Goal: Task Accomplishment & Management: Complete application form

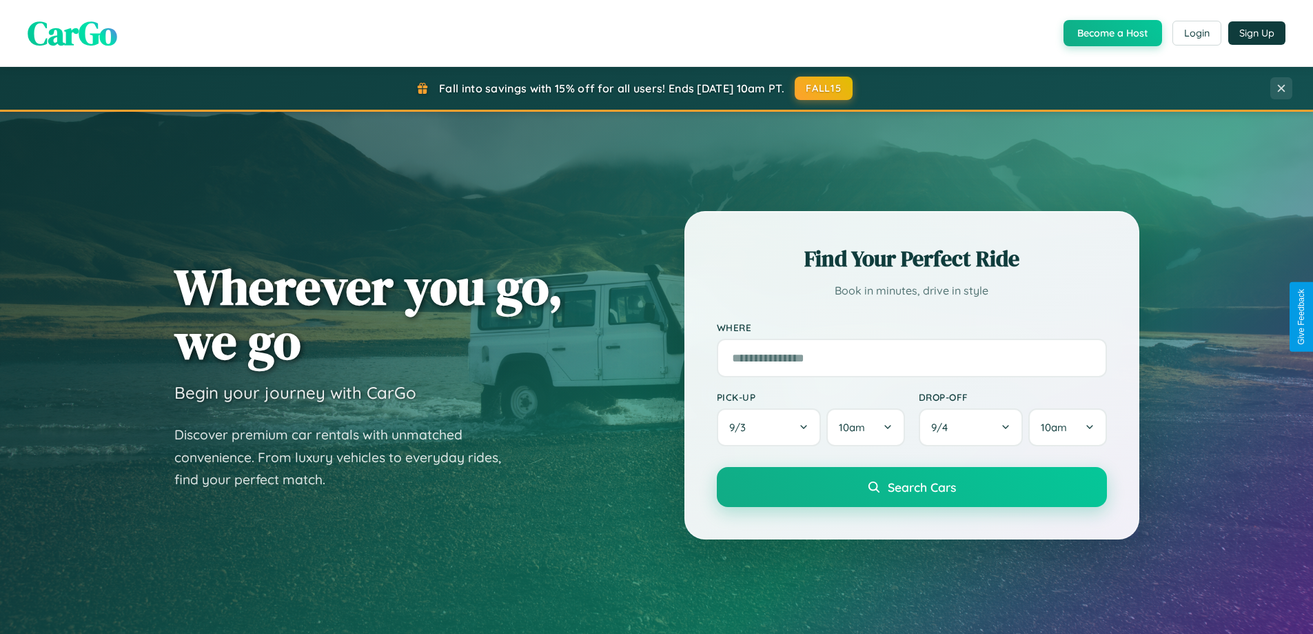
scroll to position [949, 0]
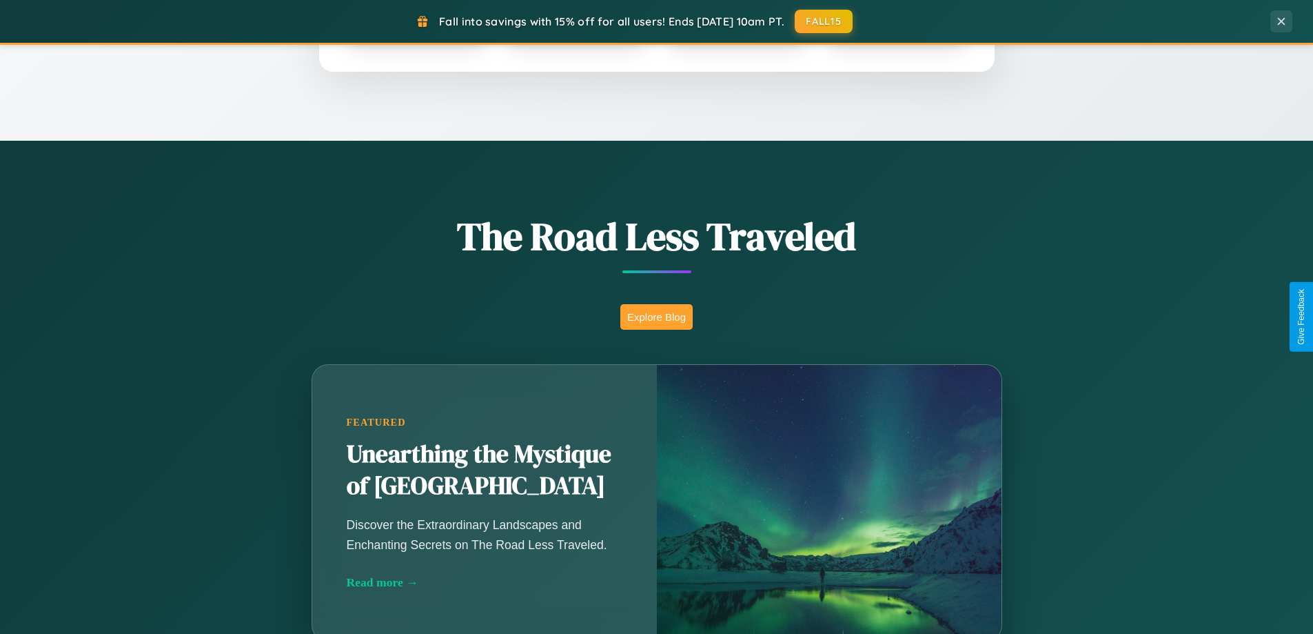
click at [656, 316] on button "Explore Blog" at bounding box center [656, 317] width 72 height 26
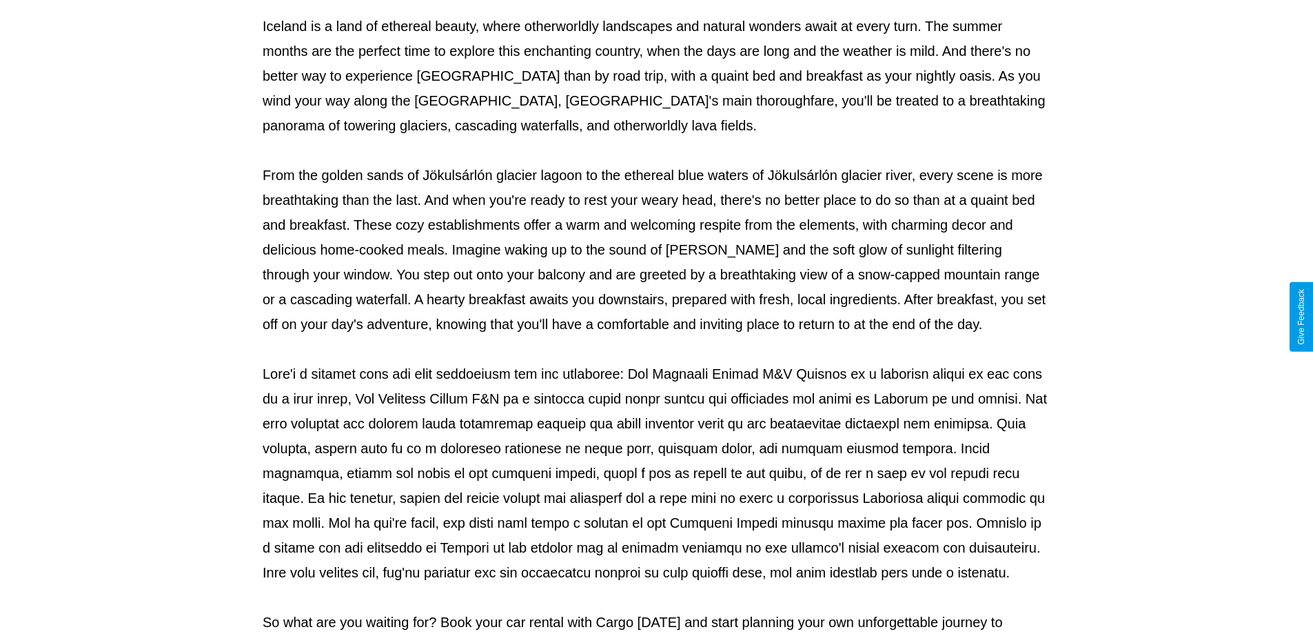
scroll to position [446, 0]
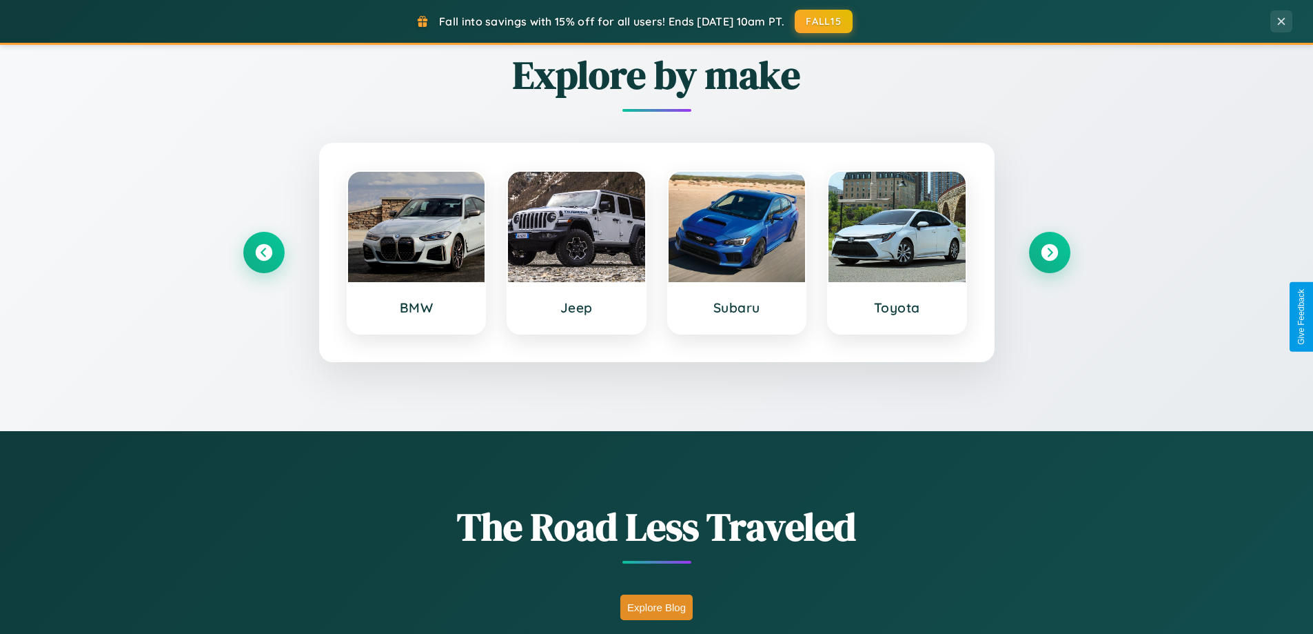
scroll to position [594, 0]
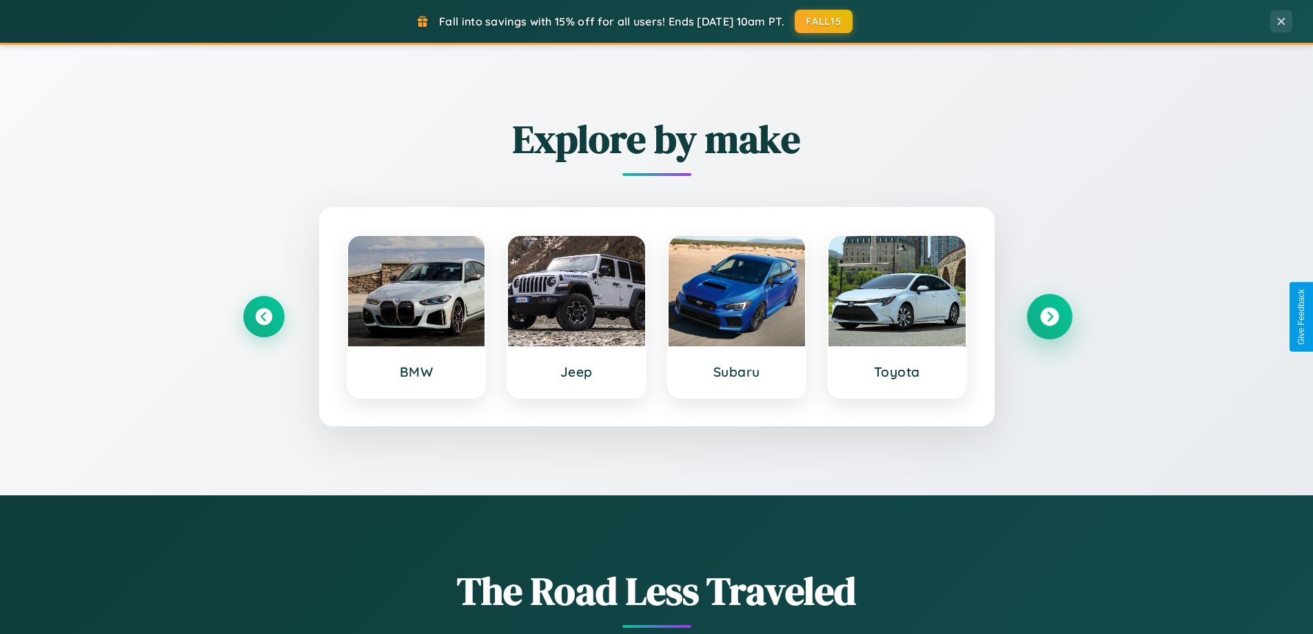
click at [1049, 316] on icon at bounding box center [1049, 316] width 19 height 19
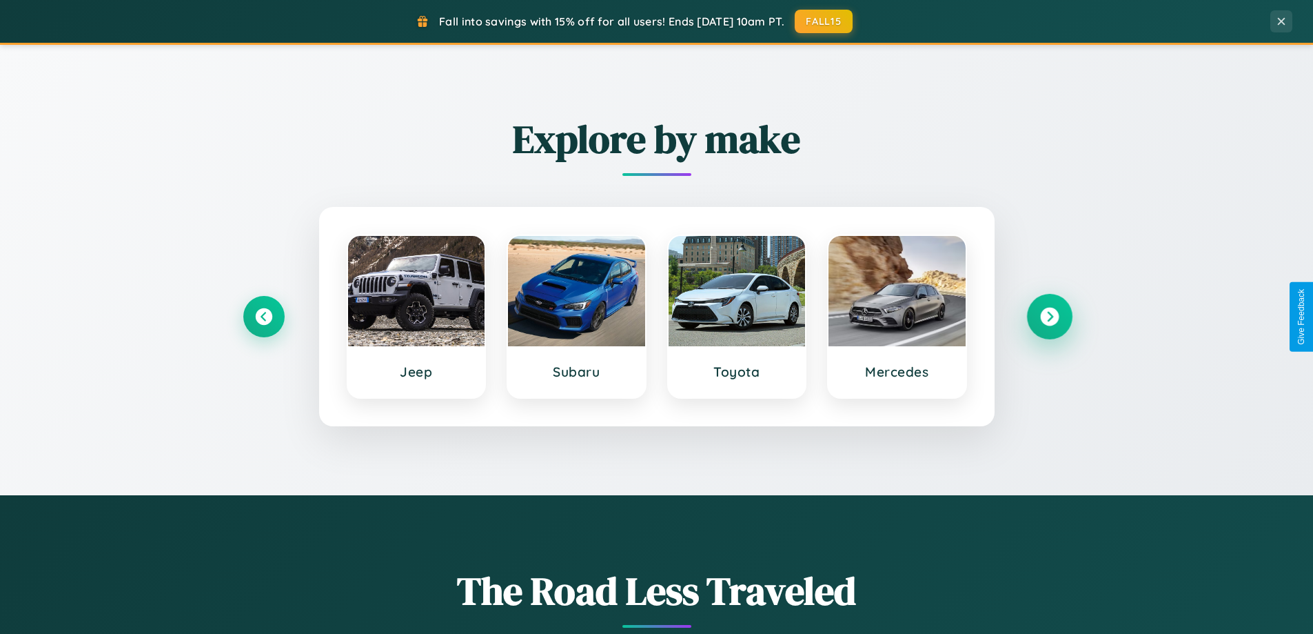
click at [1049, 316] on icon at bounding box center [1049, 316] width 19 height 19
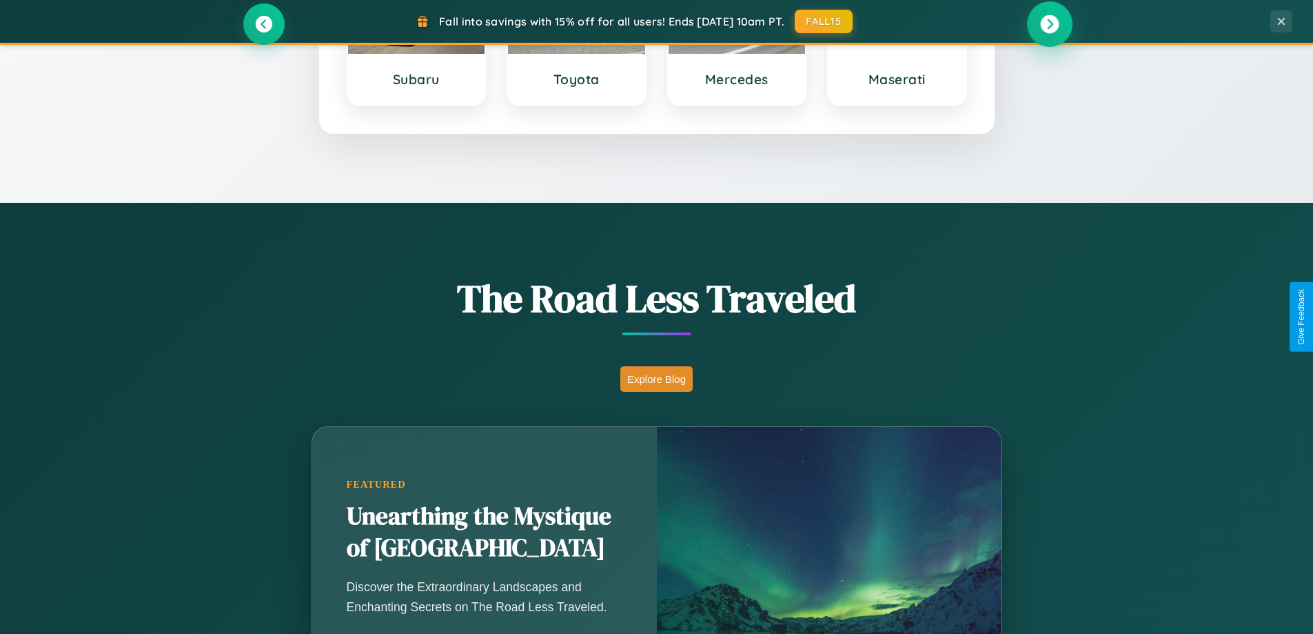
scroll to position [2653, 0]
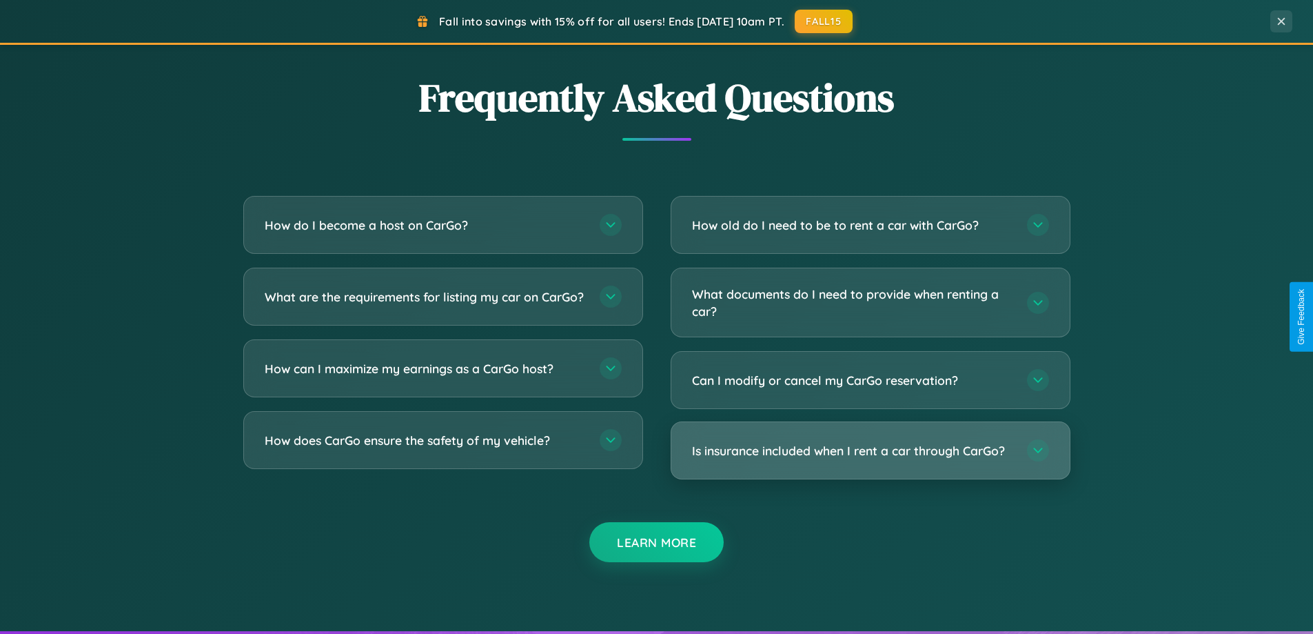
click at [870, 451] on h3 "Is insurance included when I rent a car through CarGo?" at bounding box center [852, 450] width 321 height 17
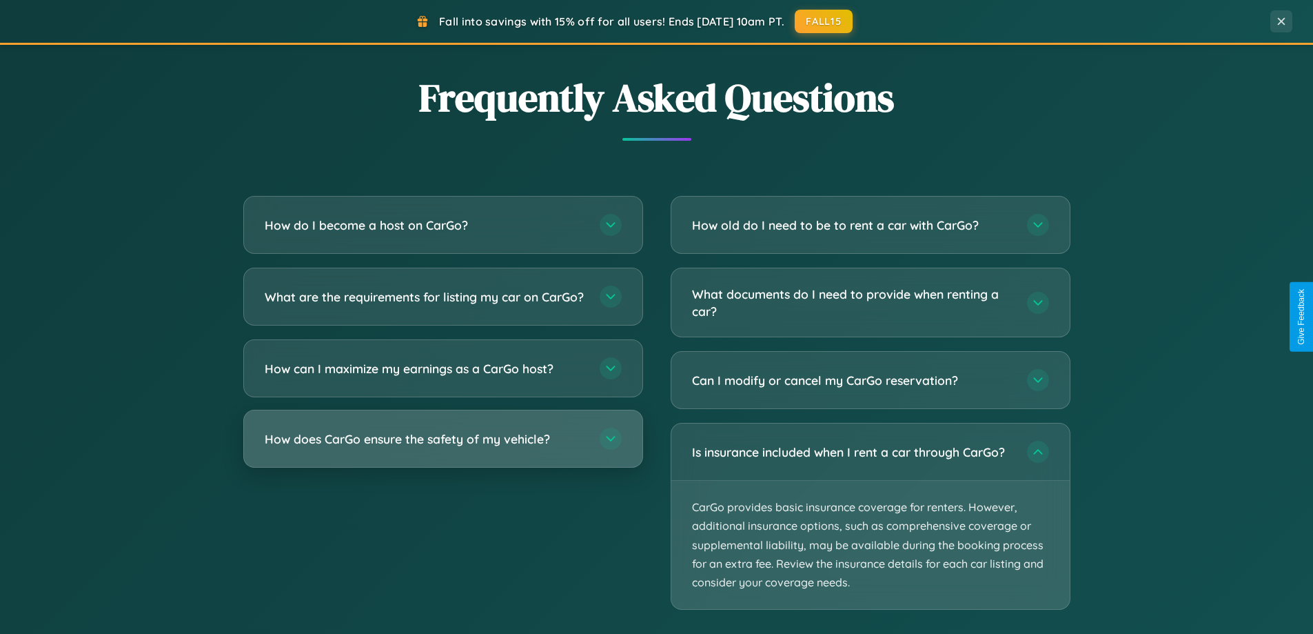
click at [443, 447] on h3 "How does CarGo ensure the safety of my vehicle?" at bounding box center [425, 438] width 321 height 17
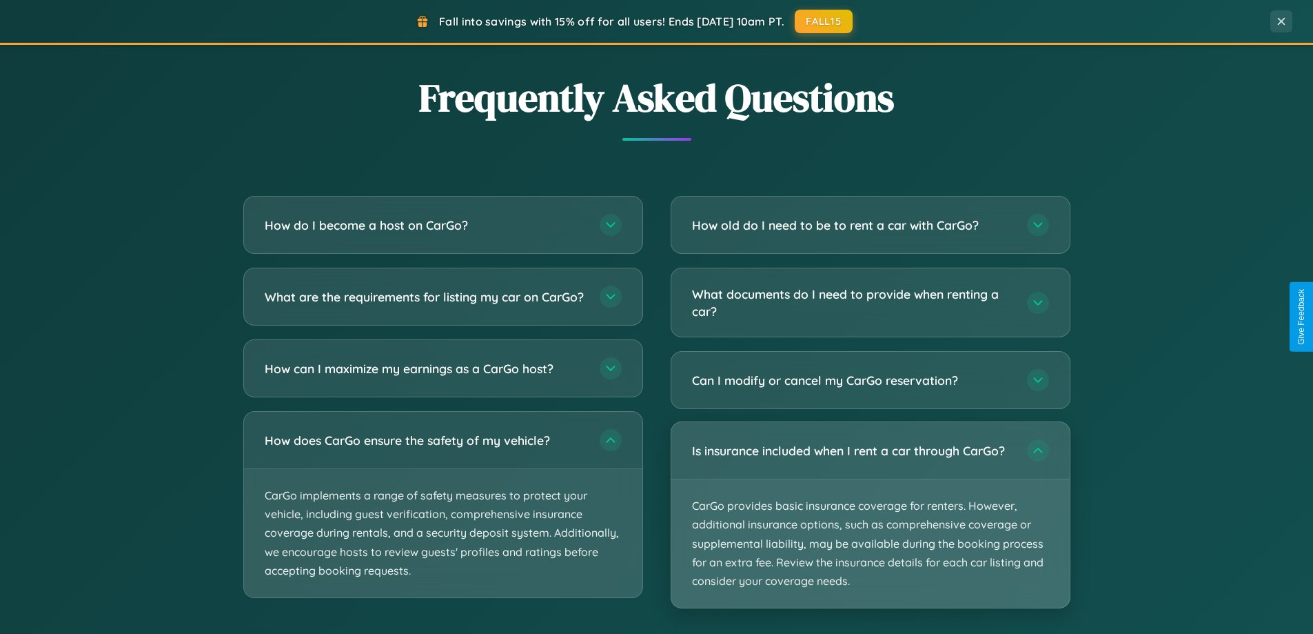
click at [870, 514] on p "CarGo provides basic insurance coverage for renters. However, additional insura…" at bounding box center [870, 543] width 398 height 128
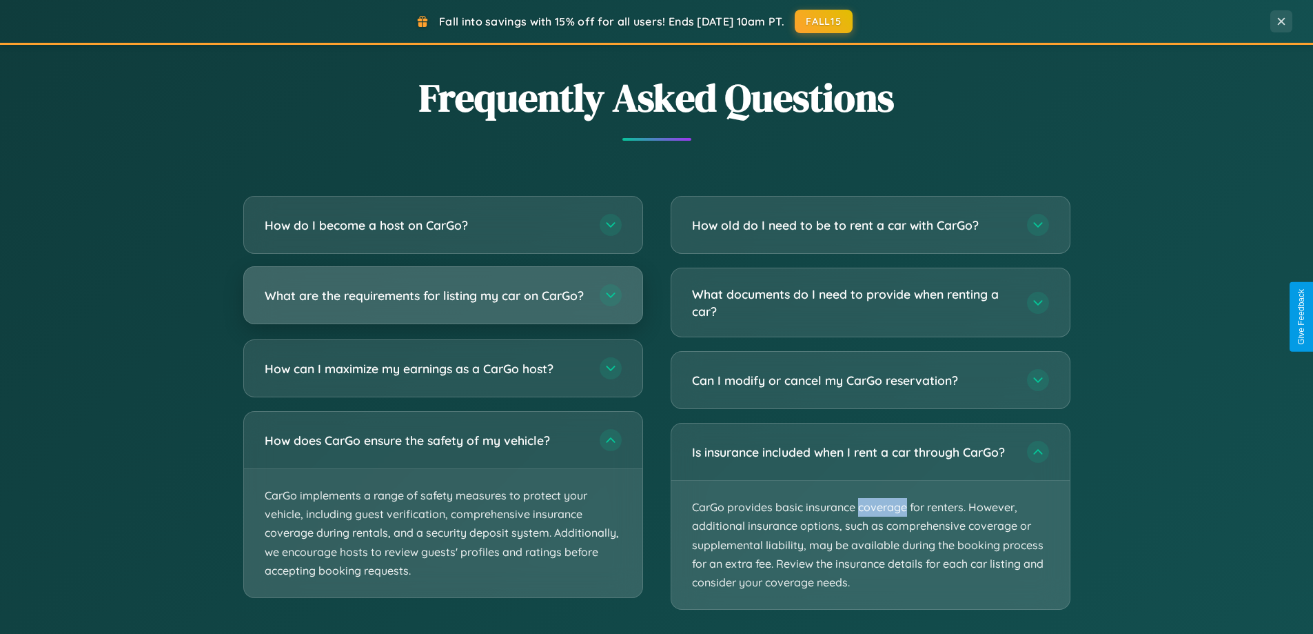
click at [443, 302] on h3 "What are the requirements for listing my car on CarGo?" at bounding box center [425, 295] width 321 height 17
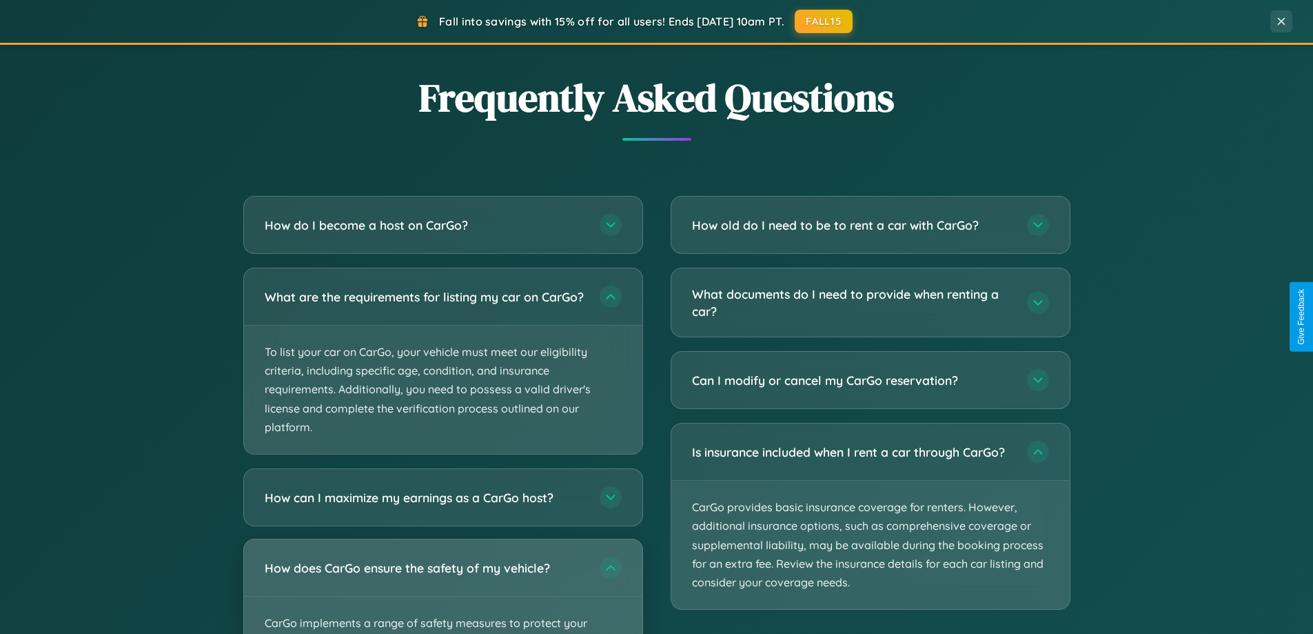
click at [443, 591] on div "How does CarGo ensure the safety of my vehicle?" at bounding box center [443, 567] width 398 height 57
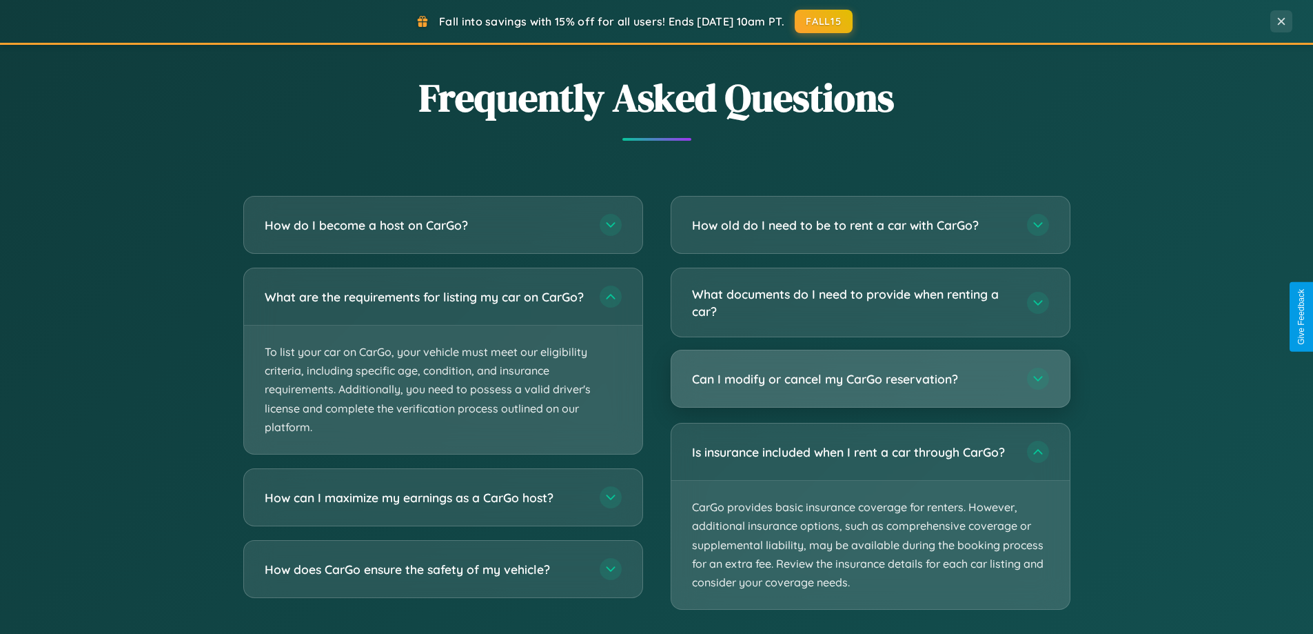
click at [870, 378] on h3 "Can I modify or cancel my CarGo reservation?" at bounding box center [852, 378] width 321 height 17
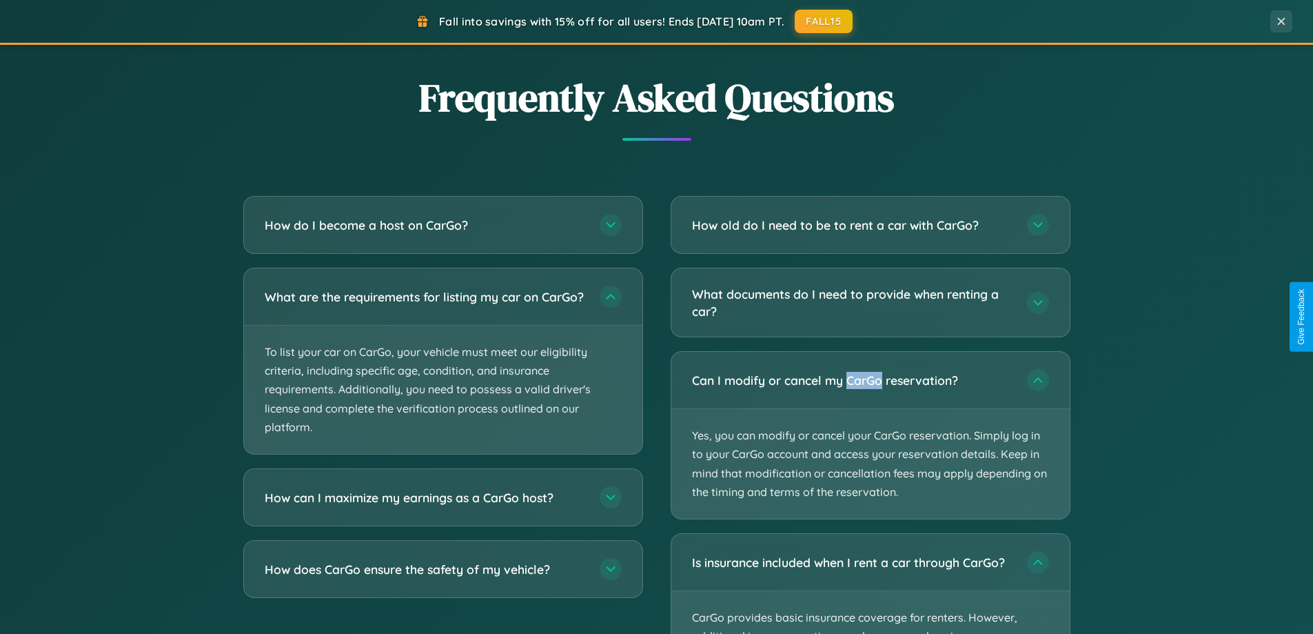
scroll to position [0, 0]
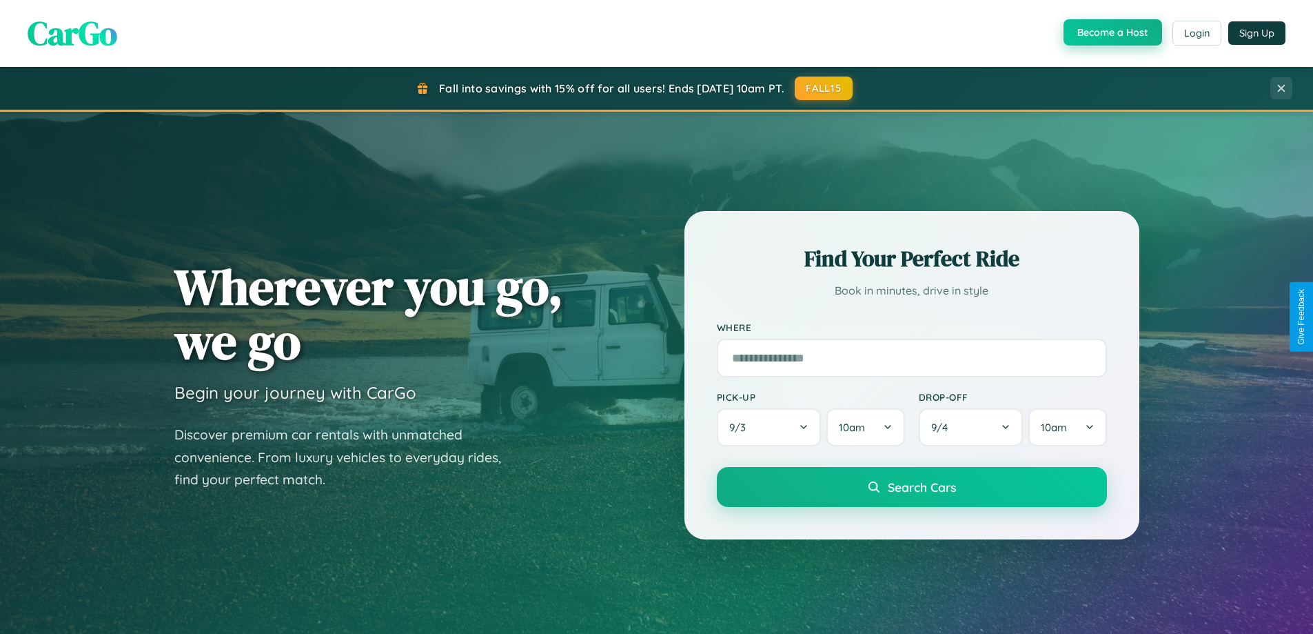
click at [1111, 33] on button "Become a Host" at bounding box center [1113, 32] width 99 height 26
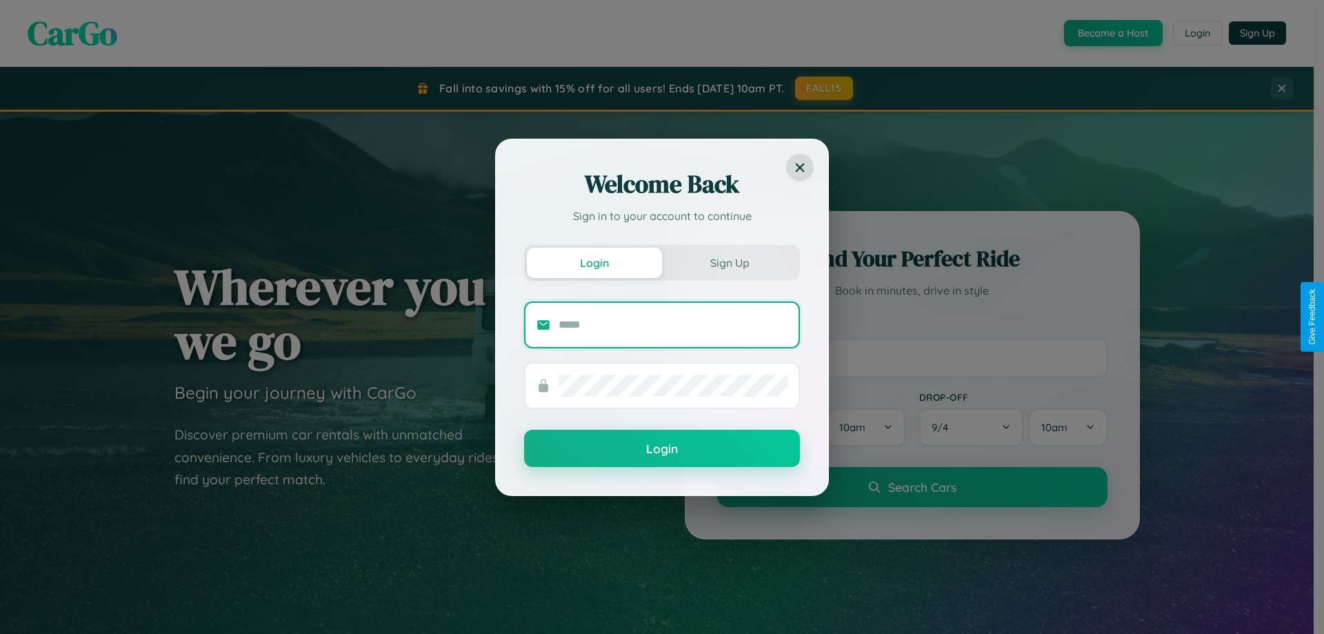
click at [673, 324] on input "text" at bounding box center [672, 325] width 229 height 22
type input "**********"
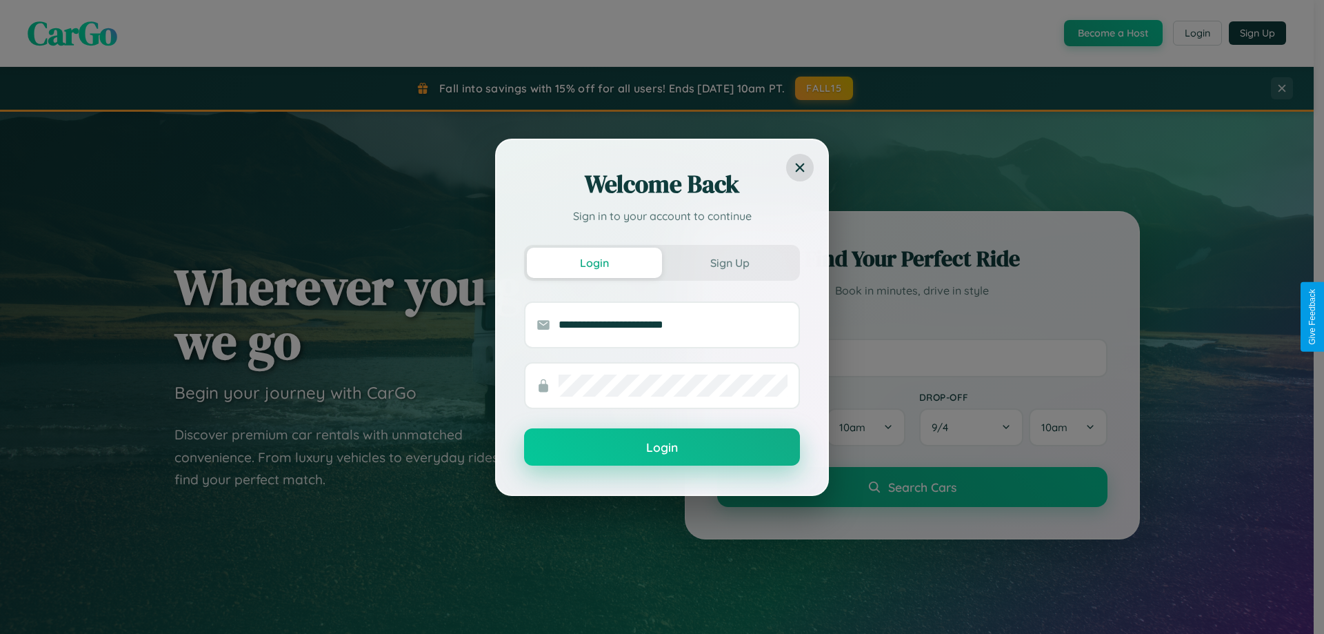
click at [662, 447] on button "Login" at bounding box center [662, 446] width 276 height 37
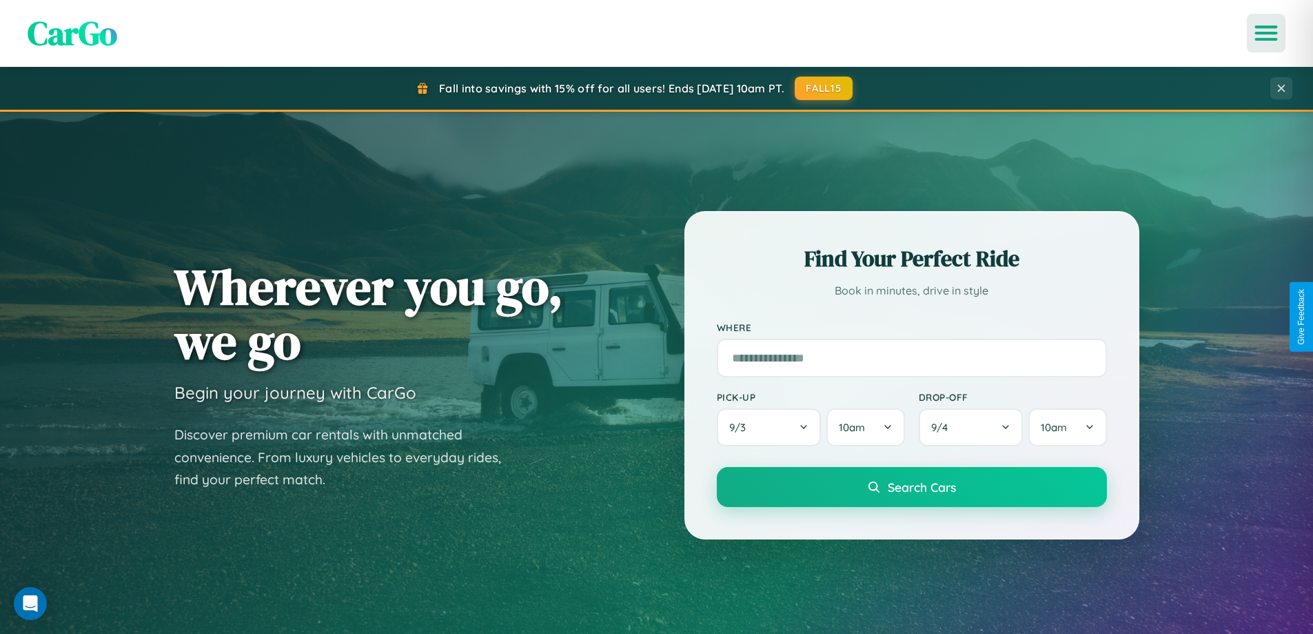
click at [1266, 33] on icon "Open menu" at bounding box center [1267, 33] width 20 height 12
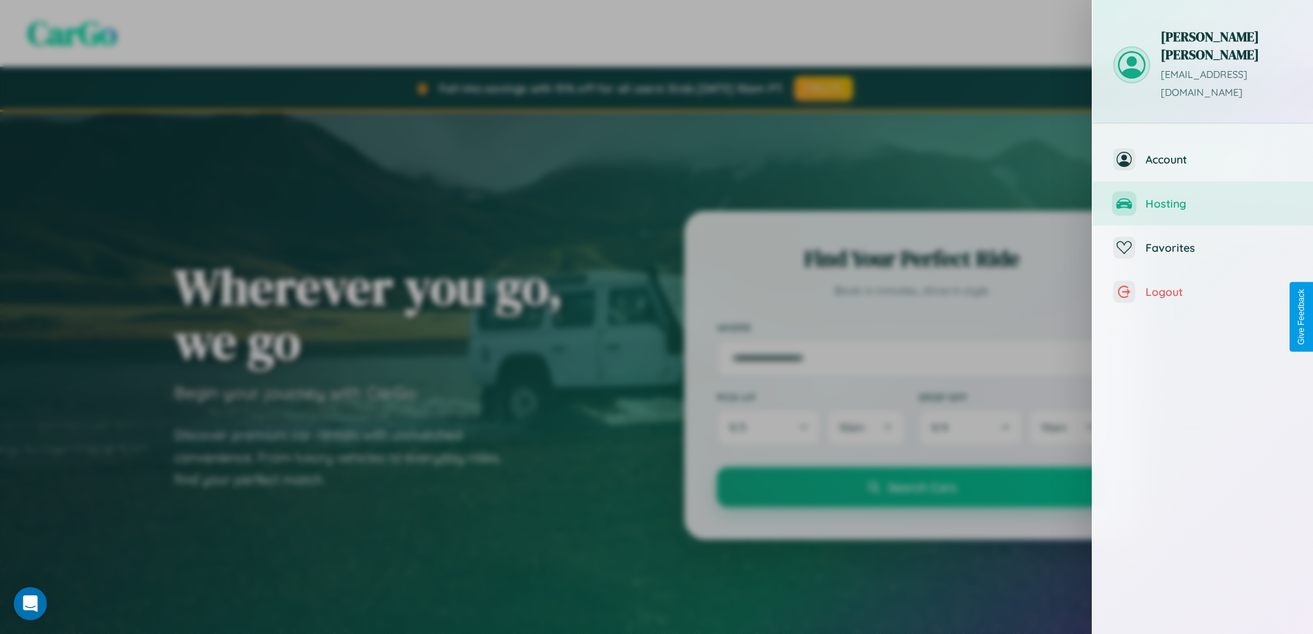
click at [1203, 196] on span "Hosting" at bounding box center [1219, 203] width 147 height 14
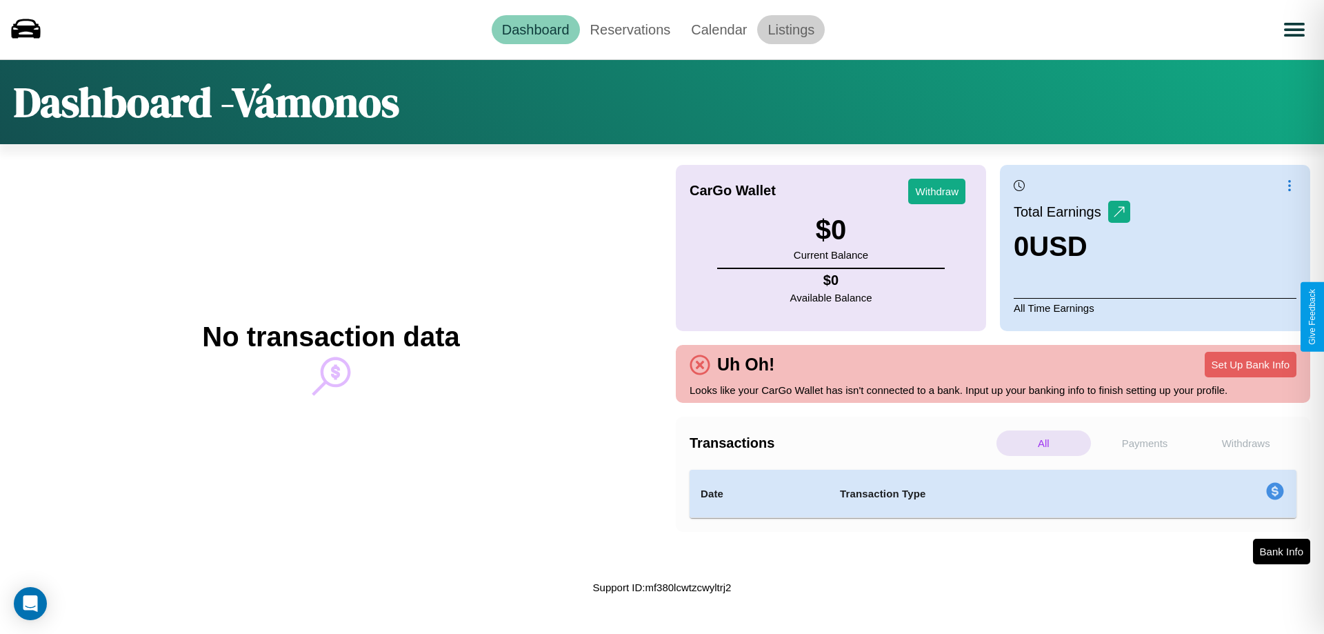
click at [791, 29] on link "Listings" at bounding box center [791, 29] width 68 height 29
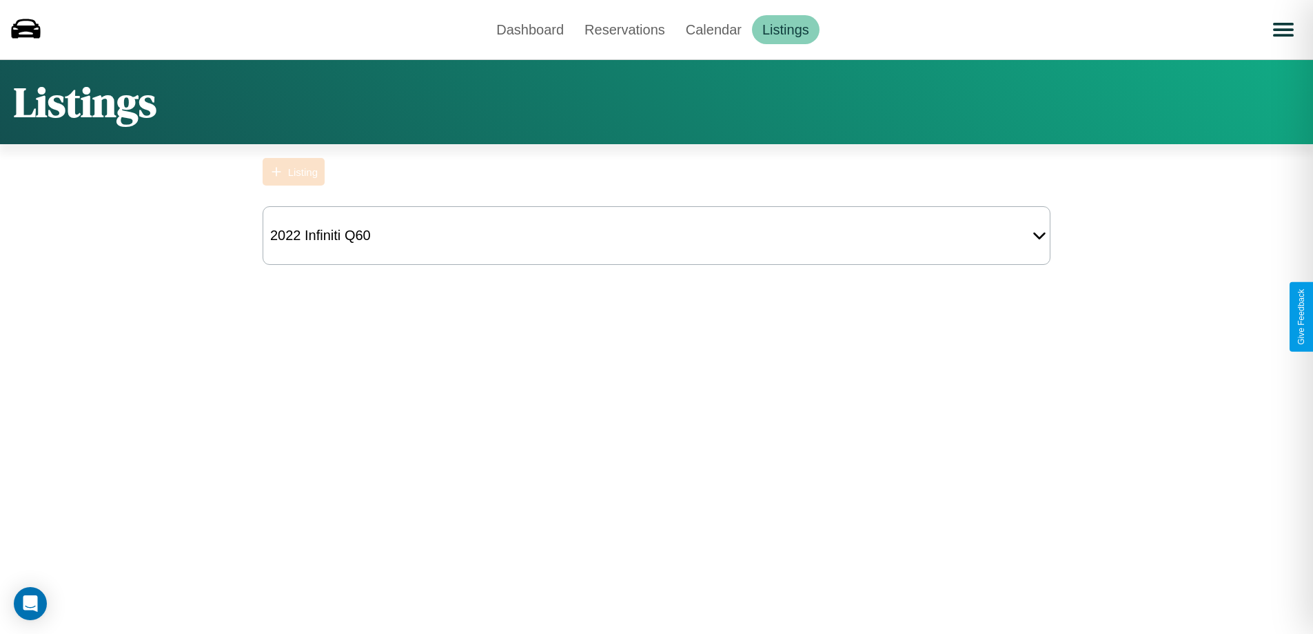
click at [294, 172] on div "Listing" at bounding box center [303, 172] width 30 height 12
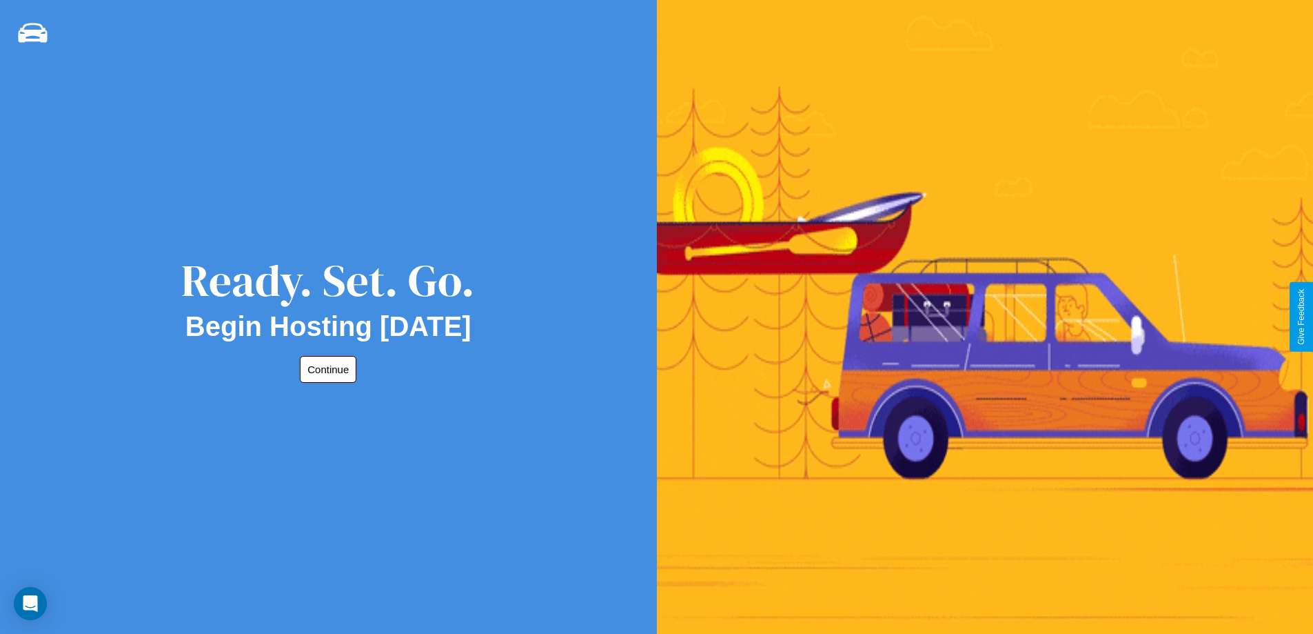
click at [325, 369] on button "Continue" at bounding box center [328, 369] width 57 height 27
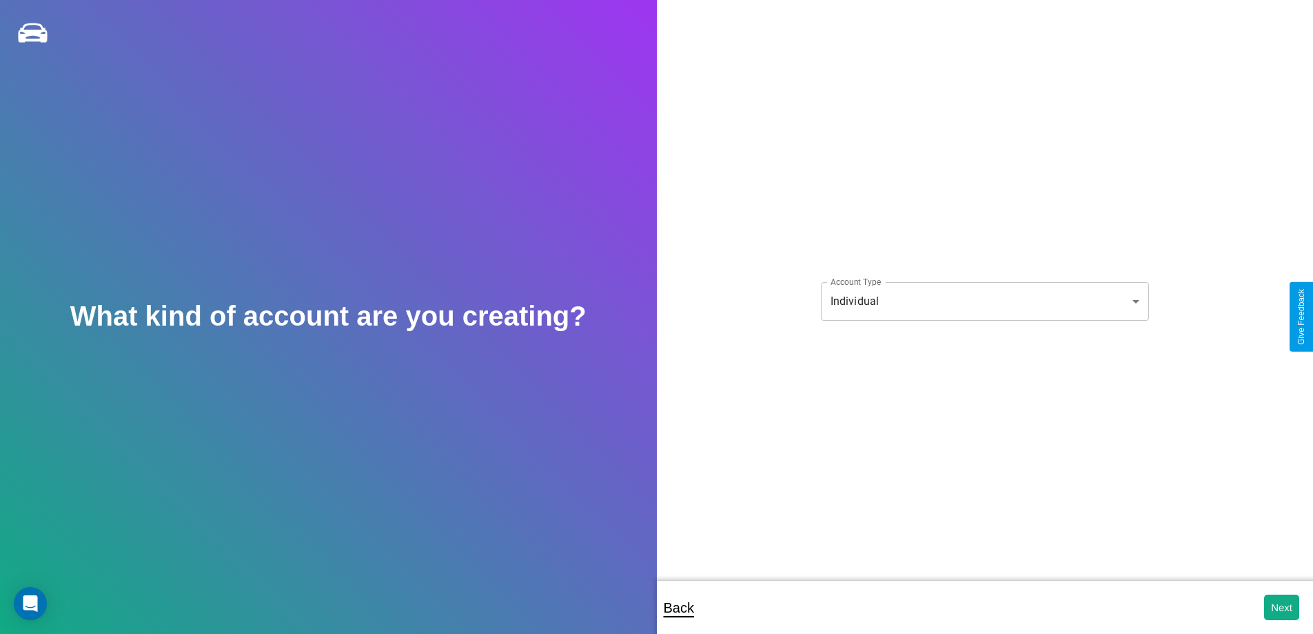
click at [984, 301] on body "**********" at bounding box center [656, 326] width 1313 height 652
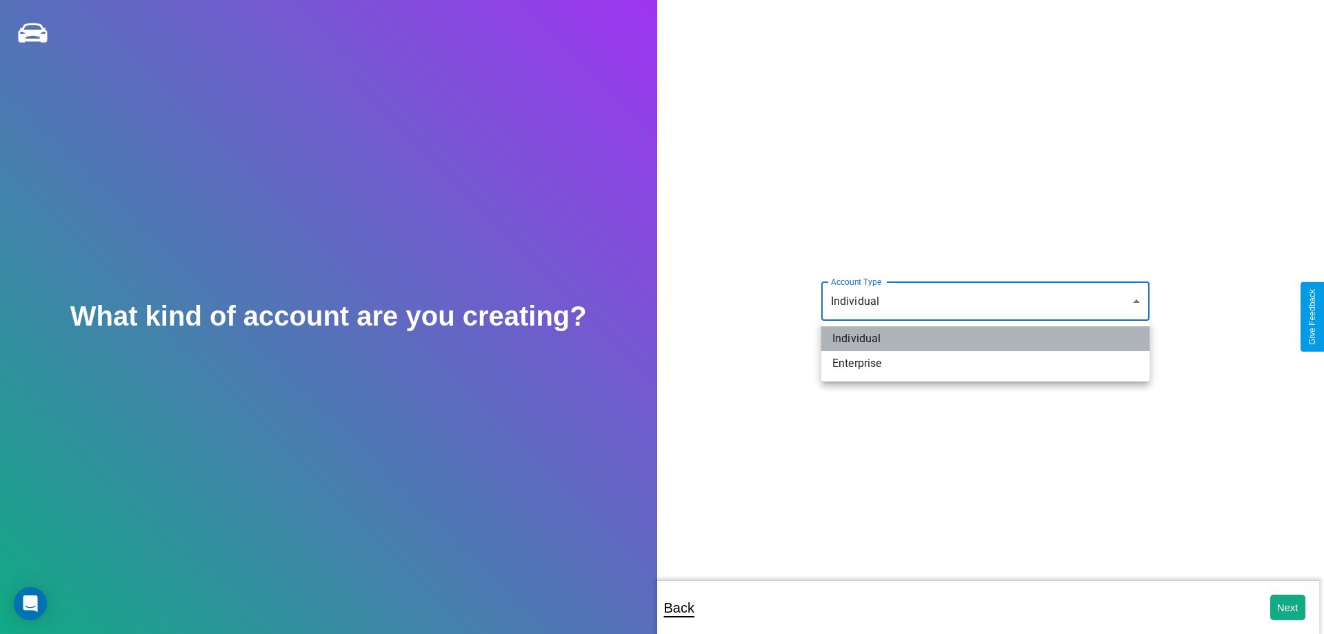
click at [985, 338] on li "Individual" at bounding box center [985, 338] width 328 height 25
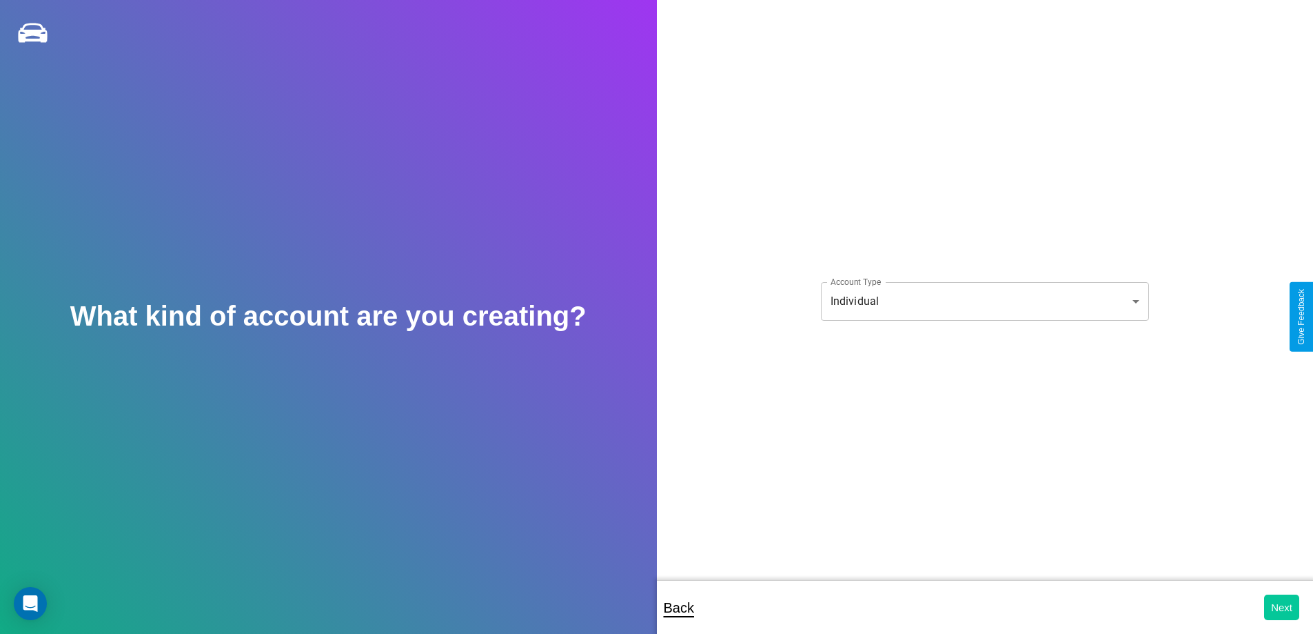
click at [1282, 607] on button "Next" at bounding box center [1281, 607] width 35 height 26
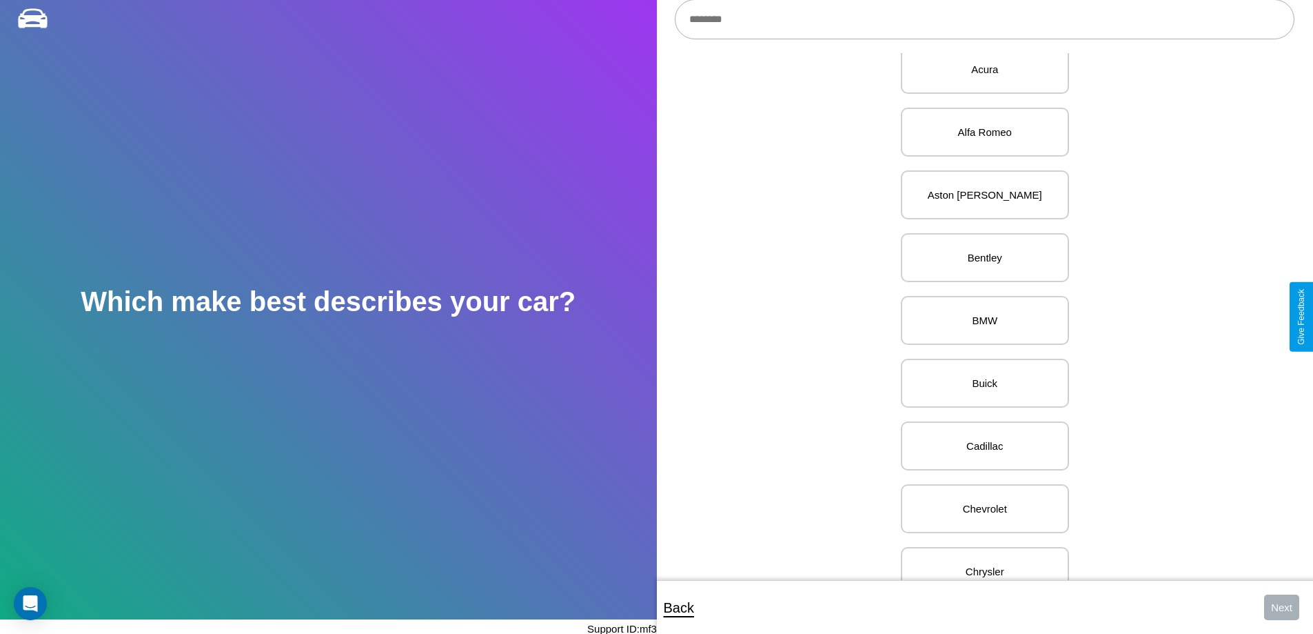
scroll to position [95, 0]
click at [980, 316] on p "BMW" at bounding box center [985, 316] width 138 height 19
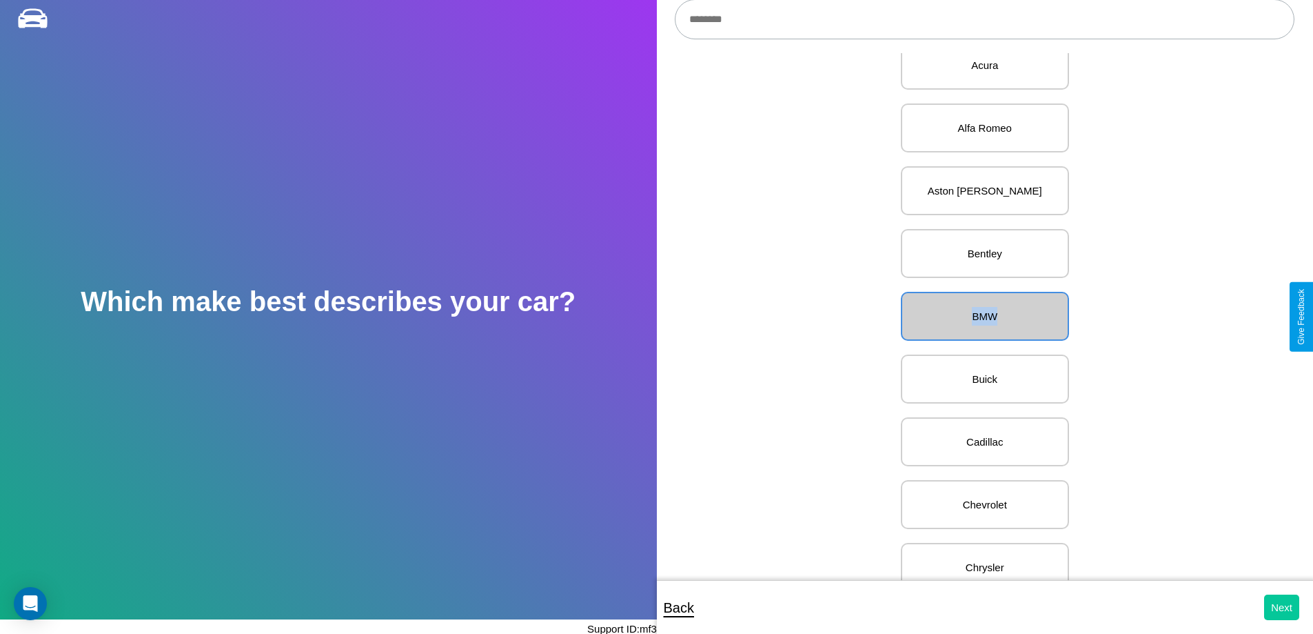
click at [1282, 607] on button "Next" at bounding box center [1281, 607] width 35 height 26
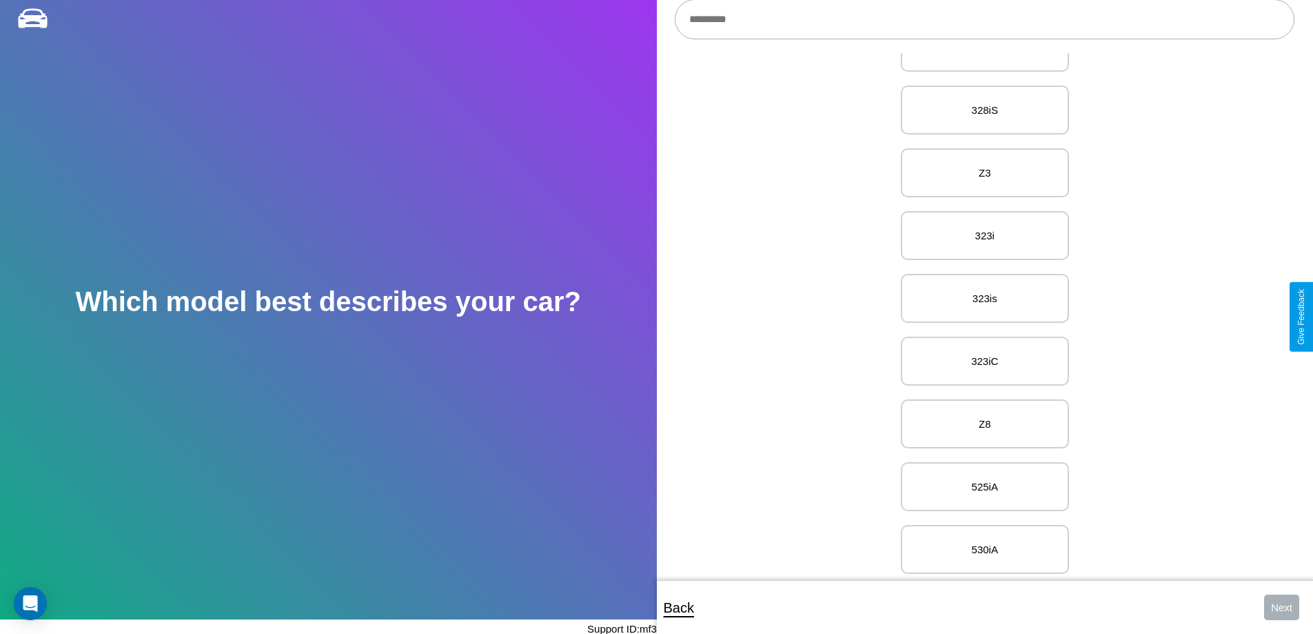
scroll to position [9505, 0]
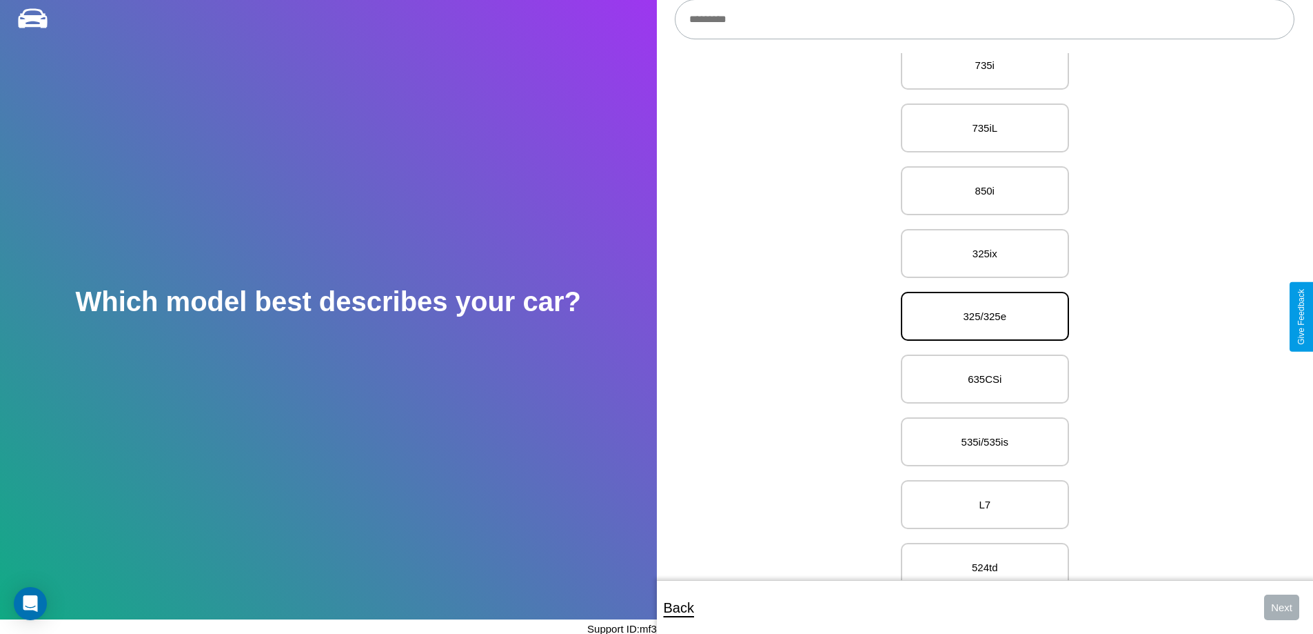
click at [980, 316] on p "325/325e" at bounding box center [985, 316] width 138 height 19
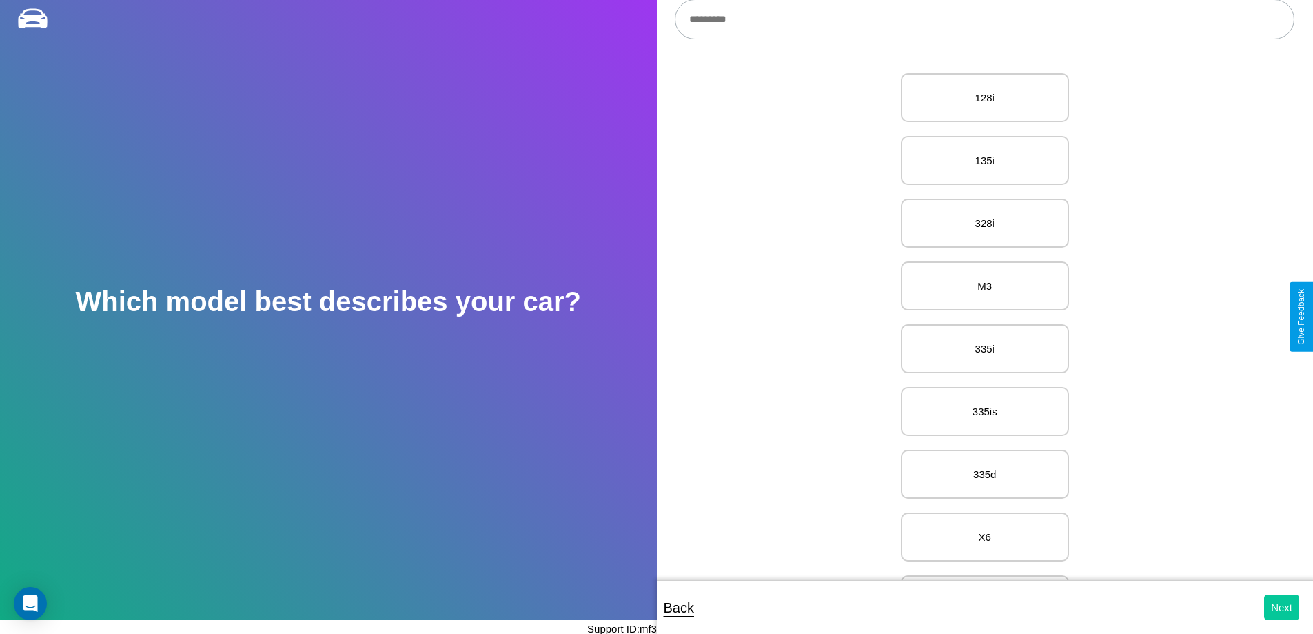
click at [1282, 607] on button "Next" at bounding box center [1281, 607] width 35 height 26
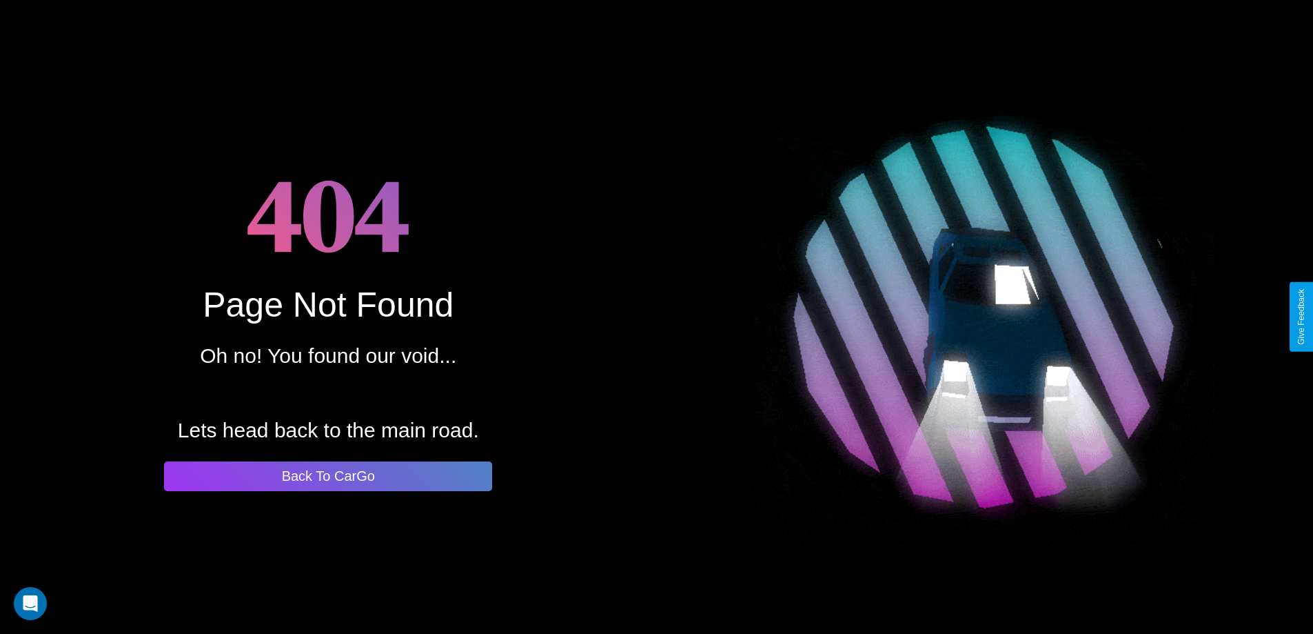
click at [328, 476] on button "Back To CarGo" at bounding box center [328, 476] width 328 height 30
